Goal: Check status: Check status

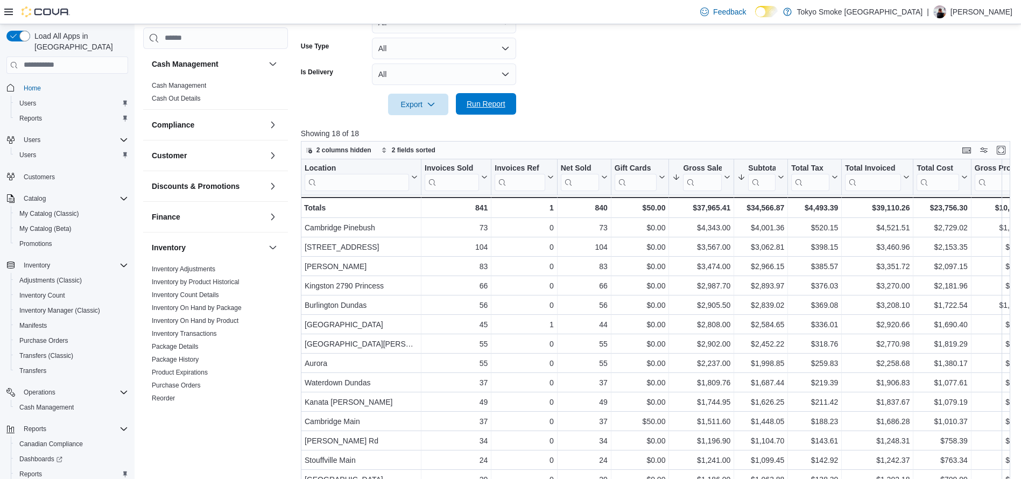
scroll to position [388, 0]
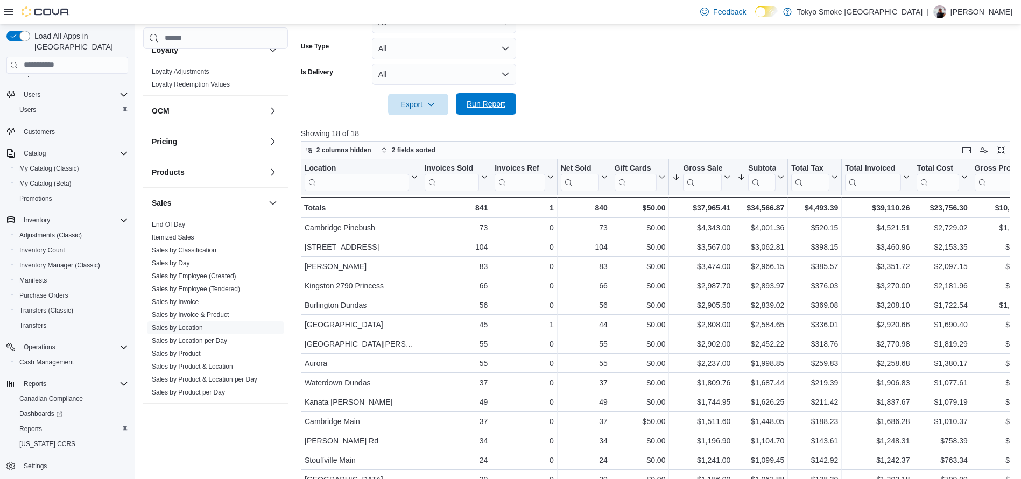
click at [484, 106] on span "Run Report" at bounding box center [486, 104] width 39 height 11
drag, startPoint x: 484, startPoint y: 105, endPoint x: 494, endPoint y: 125, distance: 22.4
click at [484, 106] on span "Run Report" at bounding box center [486, 104] width 39 height 11
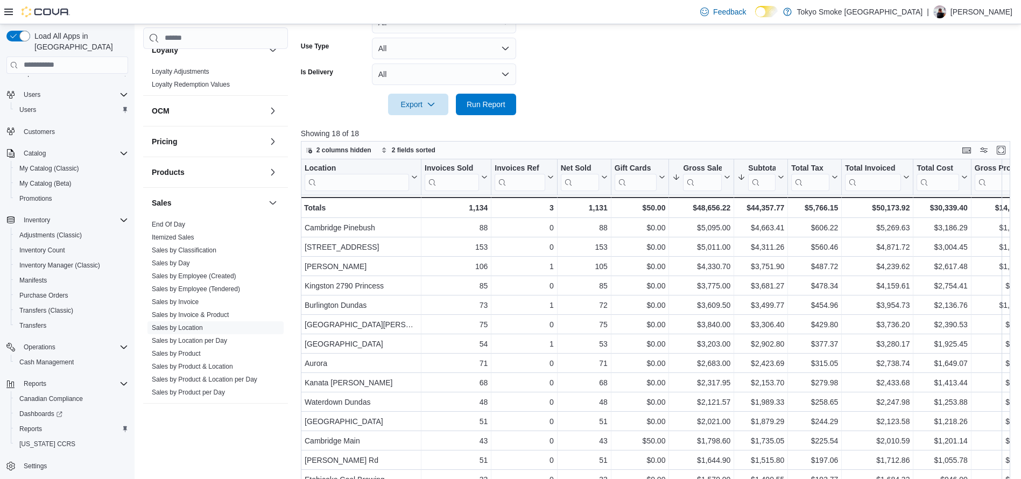
click at [484, 106] on span "Run Report" at bounding box center [486, 104] width 39 height 11
click at [499, 97] on span "Run Report" at bounding box center [485, 105] width 47 height 22
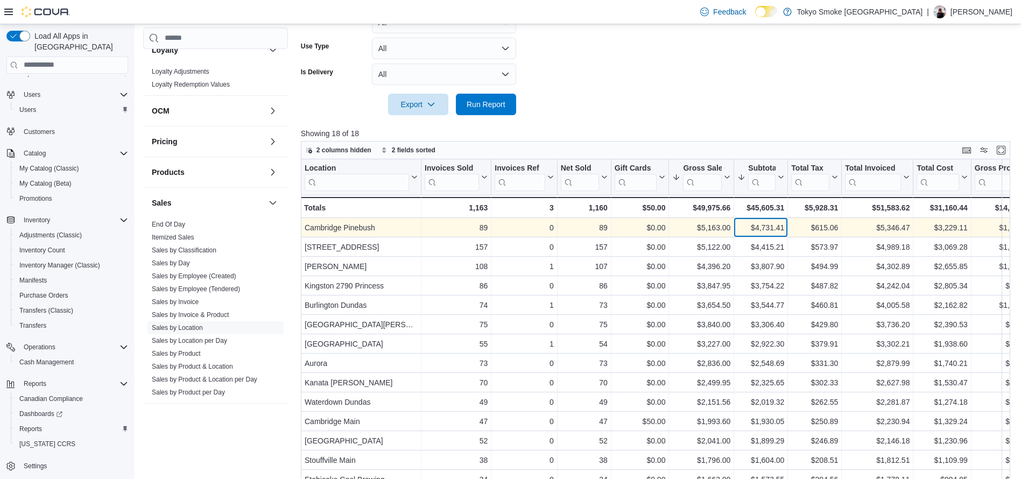
click at [770, 231] on div "$4,731.41" at bounding box center [760, 227] width 47 height 13
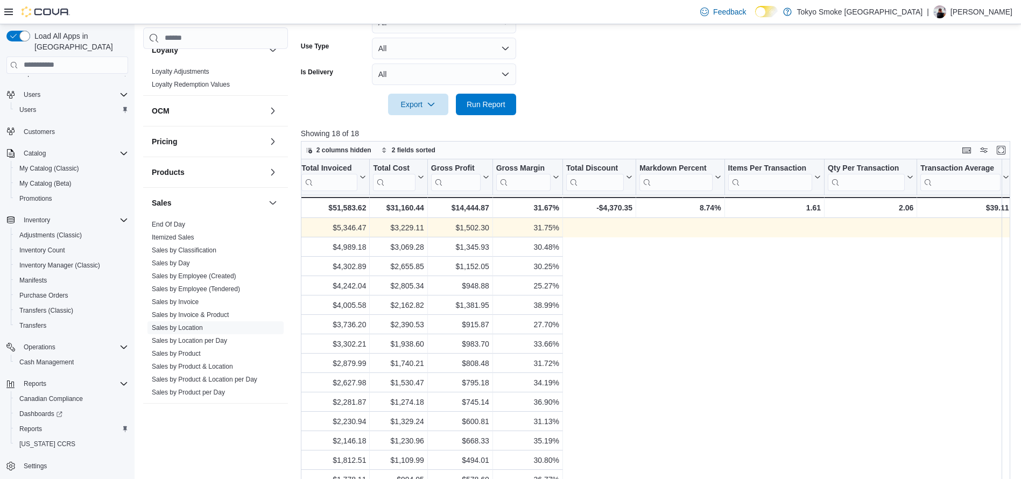
scroll to position [0, 0]
